Goal: Transaction & Acquisition: Purchase product/service

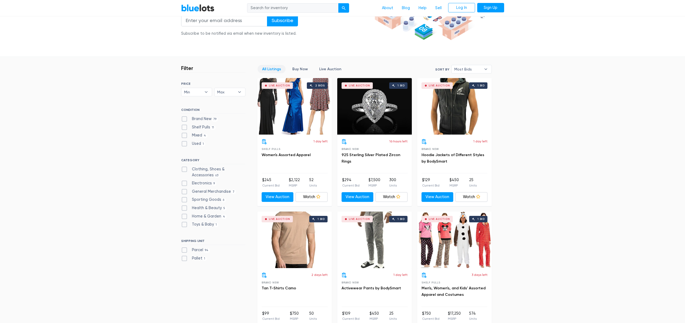
scroll to position [105, 0]
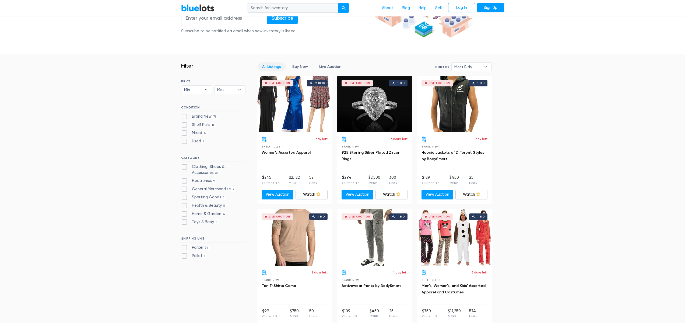
click at [188, 180] on label "Electronics 9" at bounding box center [199, 181] width 36 height 6
click at [185, 180] on input "Electronics 9" at bounding box center [182, 179] width 3 height 3
checkbox input "true"
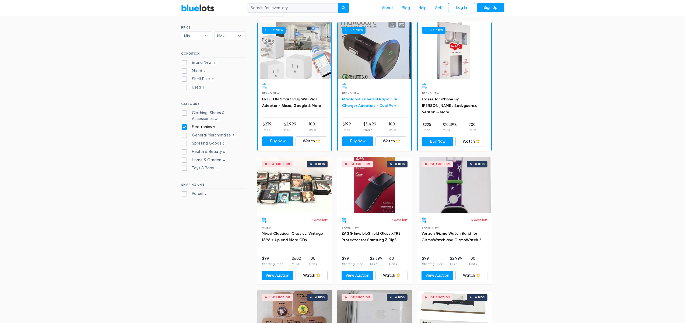
scroll to position [159, 0]
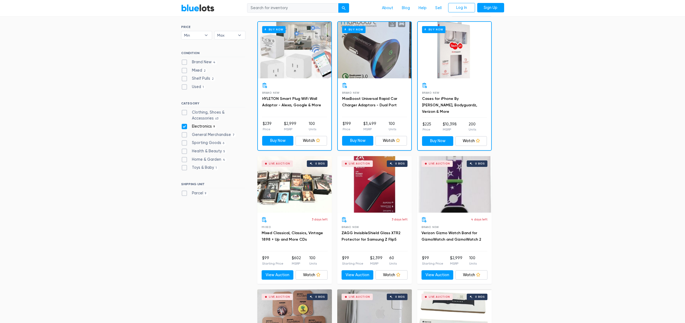
click at [180, 58] on div "Filter Filter & Sort Clear SORT BY Most Bids Ending Soonest Newly Listed Lowest…" at bounding box center [342, 275] width 331 height 551
click at [181, 62] on label "Brand New 4" at bounding box center [199, 62] width 36 height 6
click at [181, 62] on New"] "Brand New 4" at bounding box center [182, 60] width 3 height 3
checkbox New"] "true"
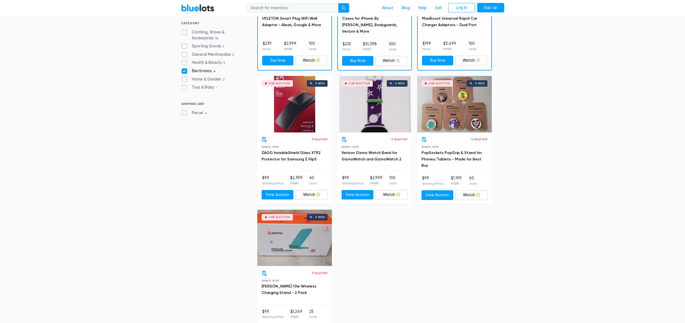
scroll to position [91, 0]
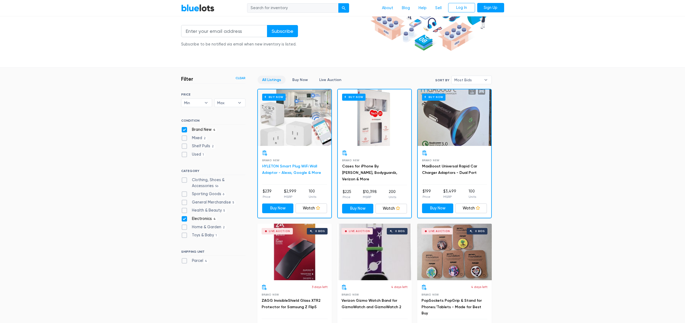
click at [310, 168] on link "HYLETON Smart Plug WiFi Wall Adaptor - Alexa, Google & More" at bounding box center [291, 169] width 59 height 11
